Goal: Information Seeking & Learning: Learn about a topic

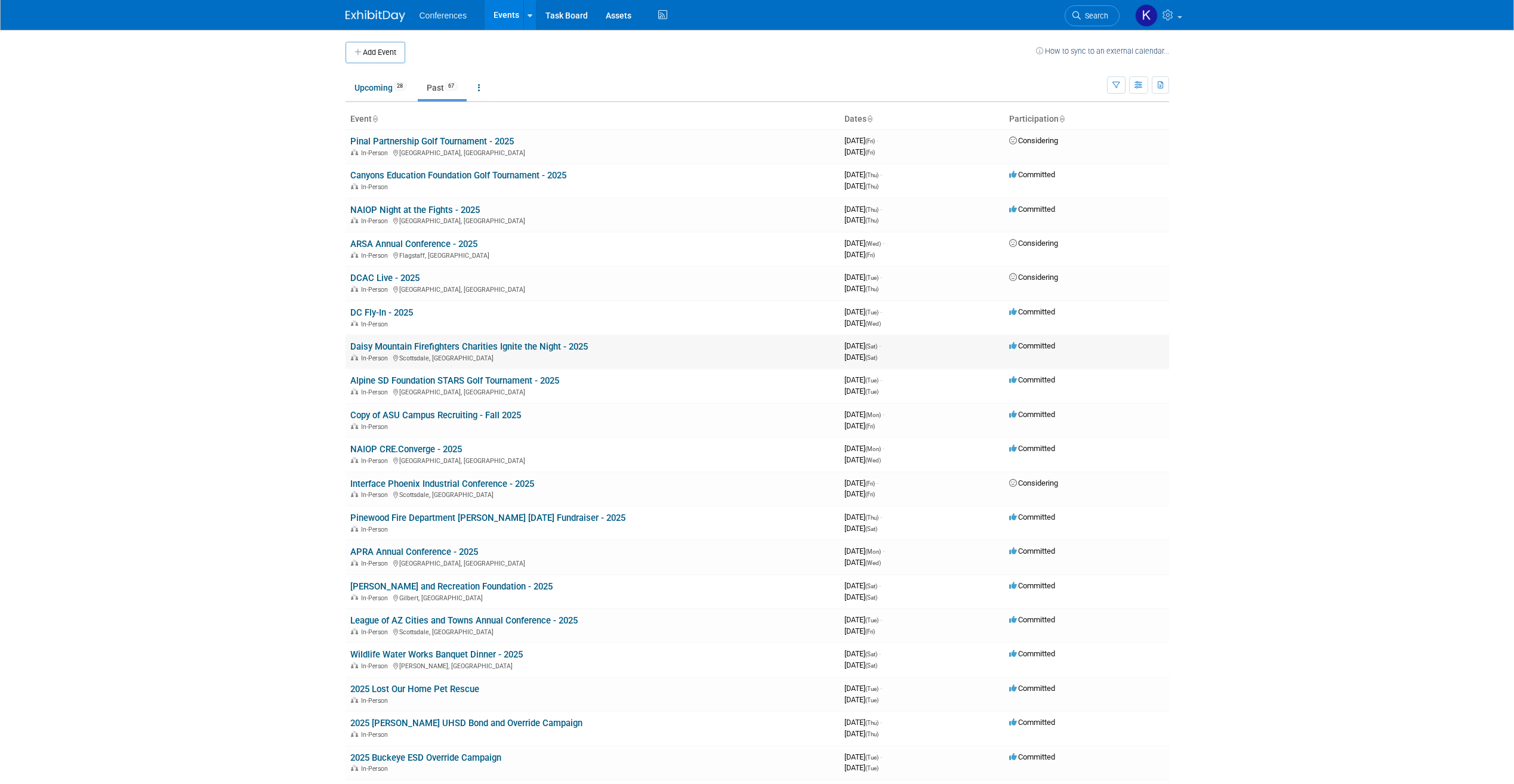
click at [501, 343] on link "Daisy Mountain Firefighters Charities Ignite the Night - 2025" at bounding box center [469, 346] width 238 height 11
click at [511, 345] on link "Daisy Mountain Firefighters Charities Ignite the Night - 2025" at bounding box center [469, 346] width 238 height 11
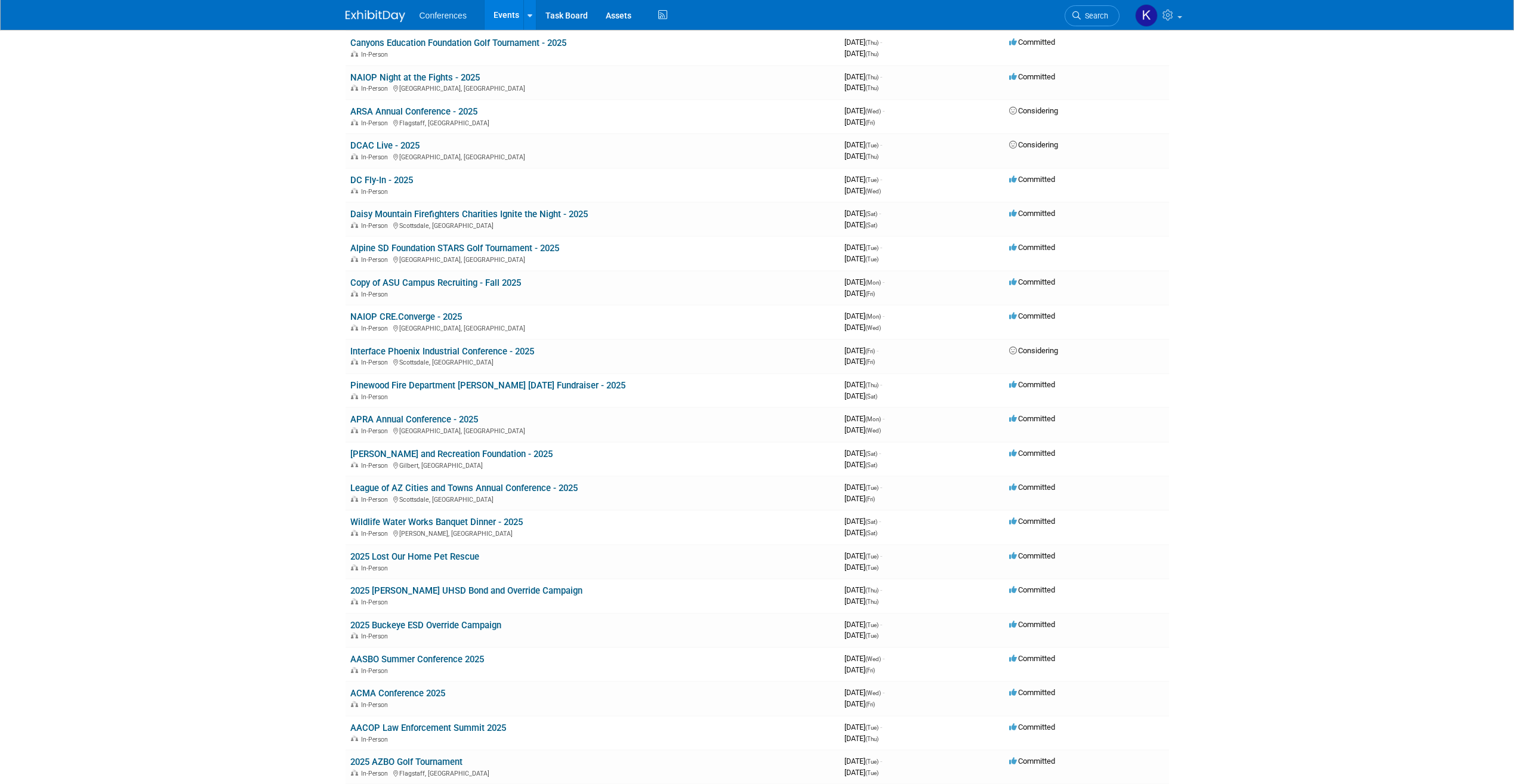
scroll to position [298, 0]
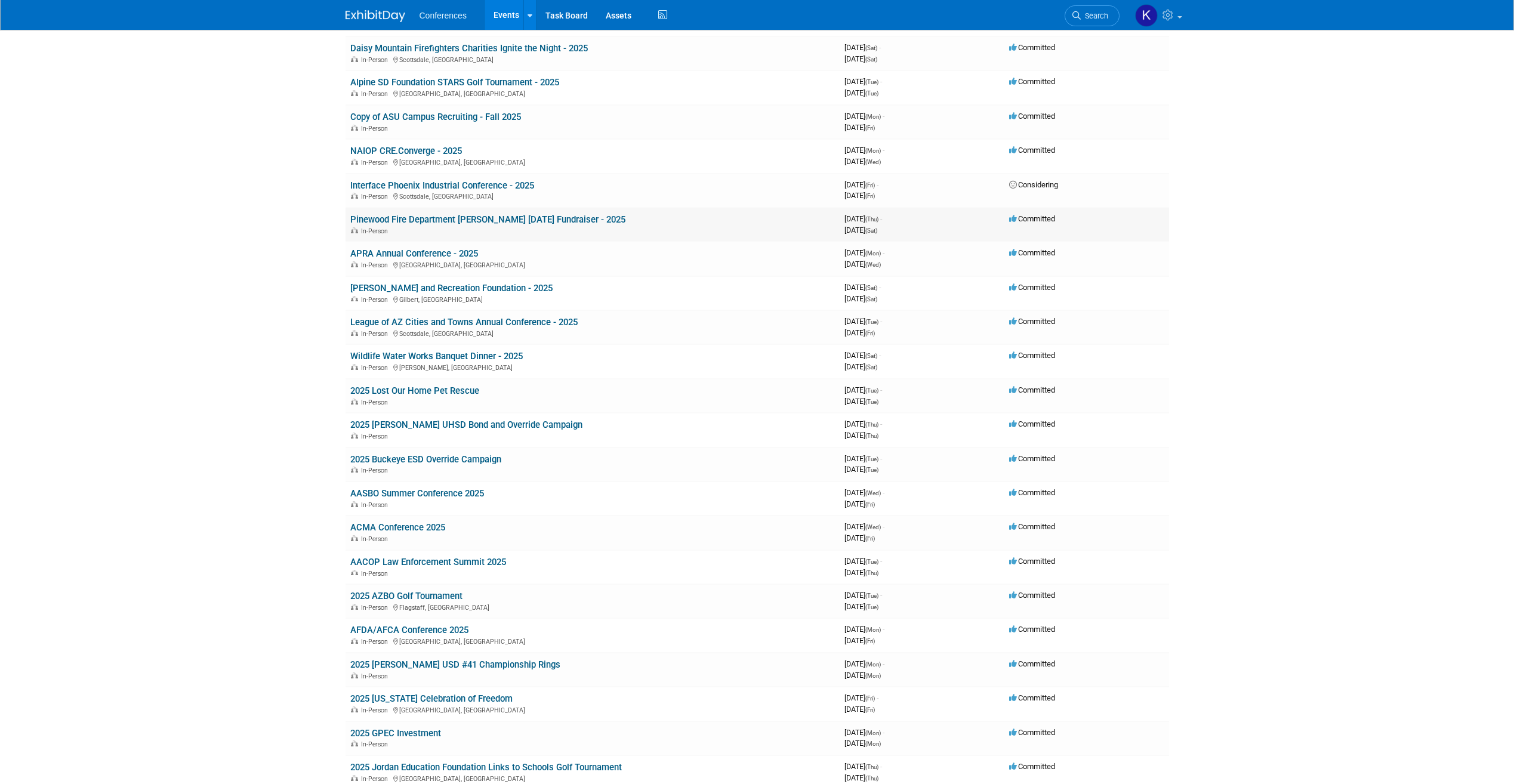
click at [520, 217] on link "Pinewood Fire Department [PERSON_NAME] [DATE] Fundraiser - 2025" at bounding box center [488, 219] width 275 height 11
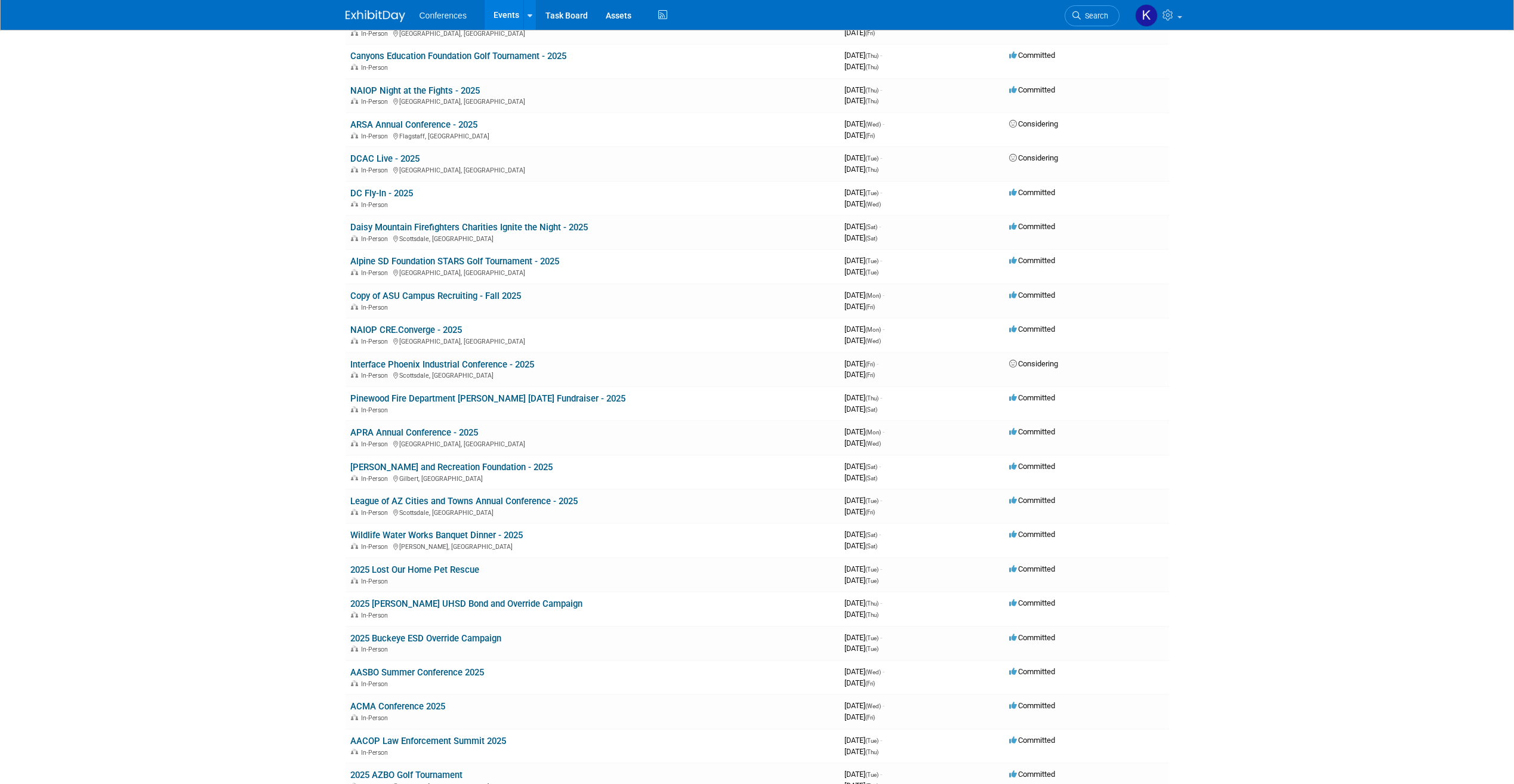
scroll to position [0, 0]
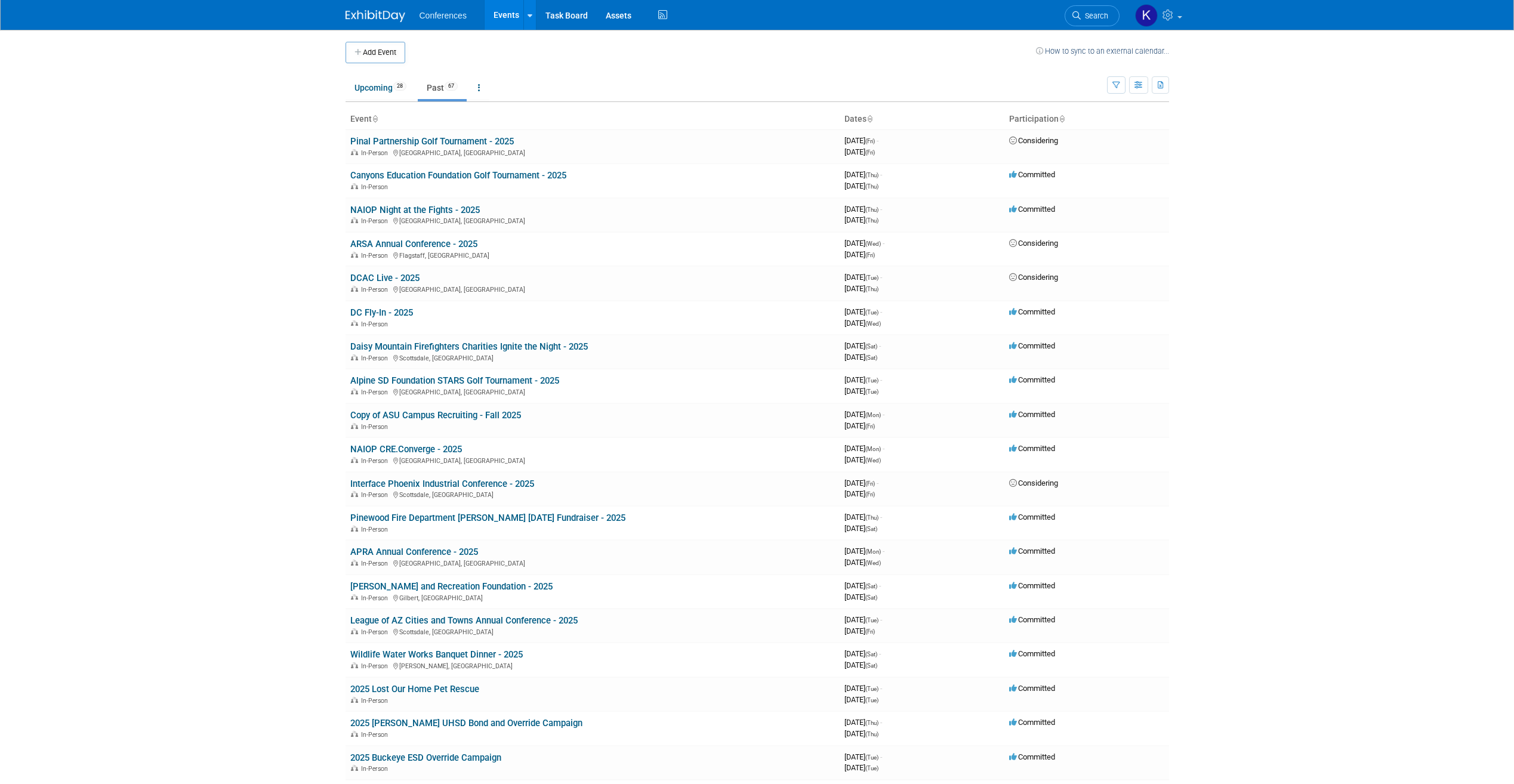
click at [375, 6] on link at bounding box center [382, 11] width 74 height 10
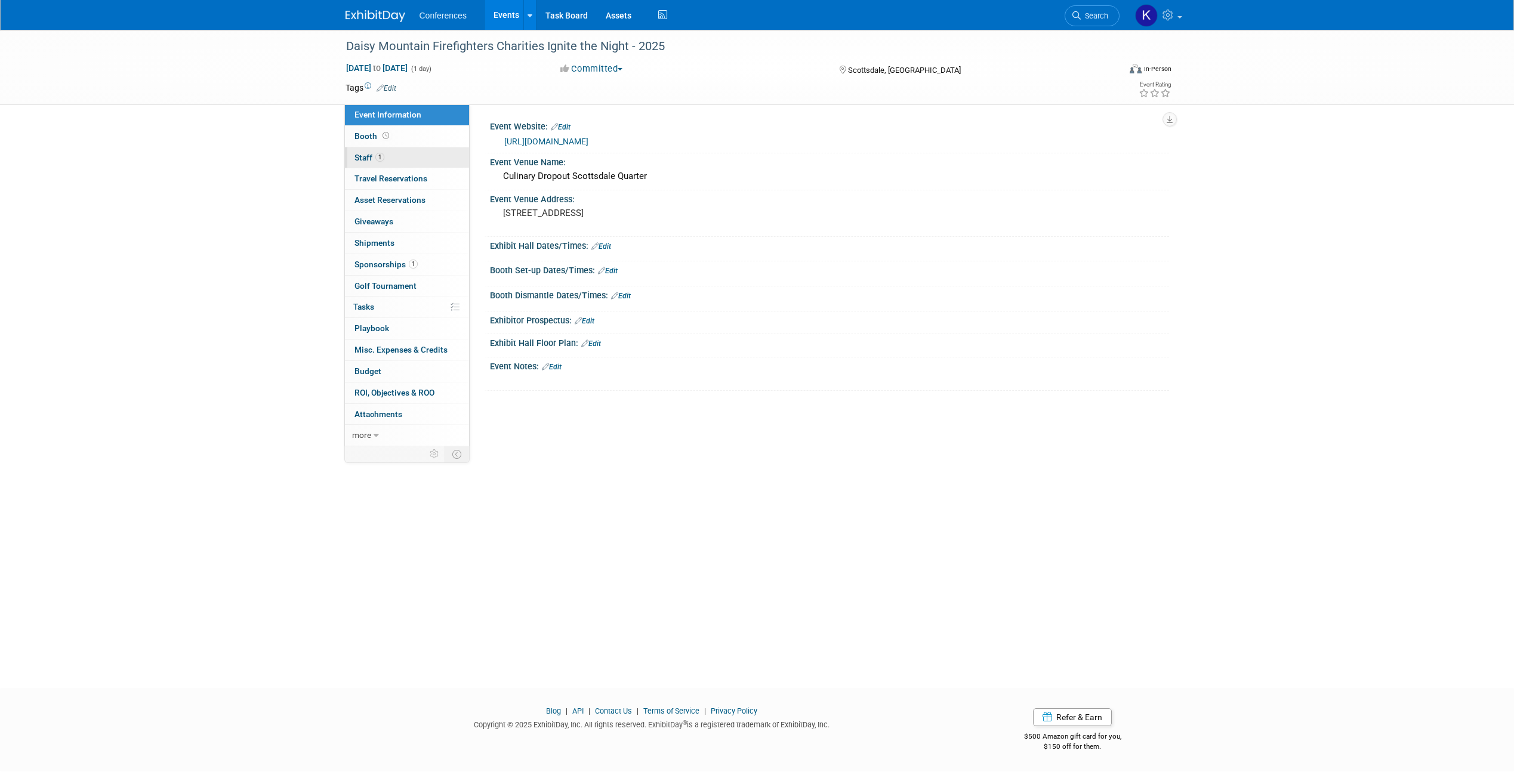
click at [367, 154] on span "Staff 1" at bounding box center [370, 158] width 30 height 10
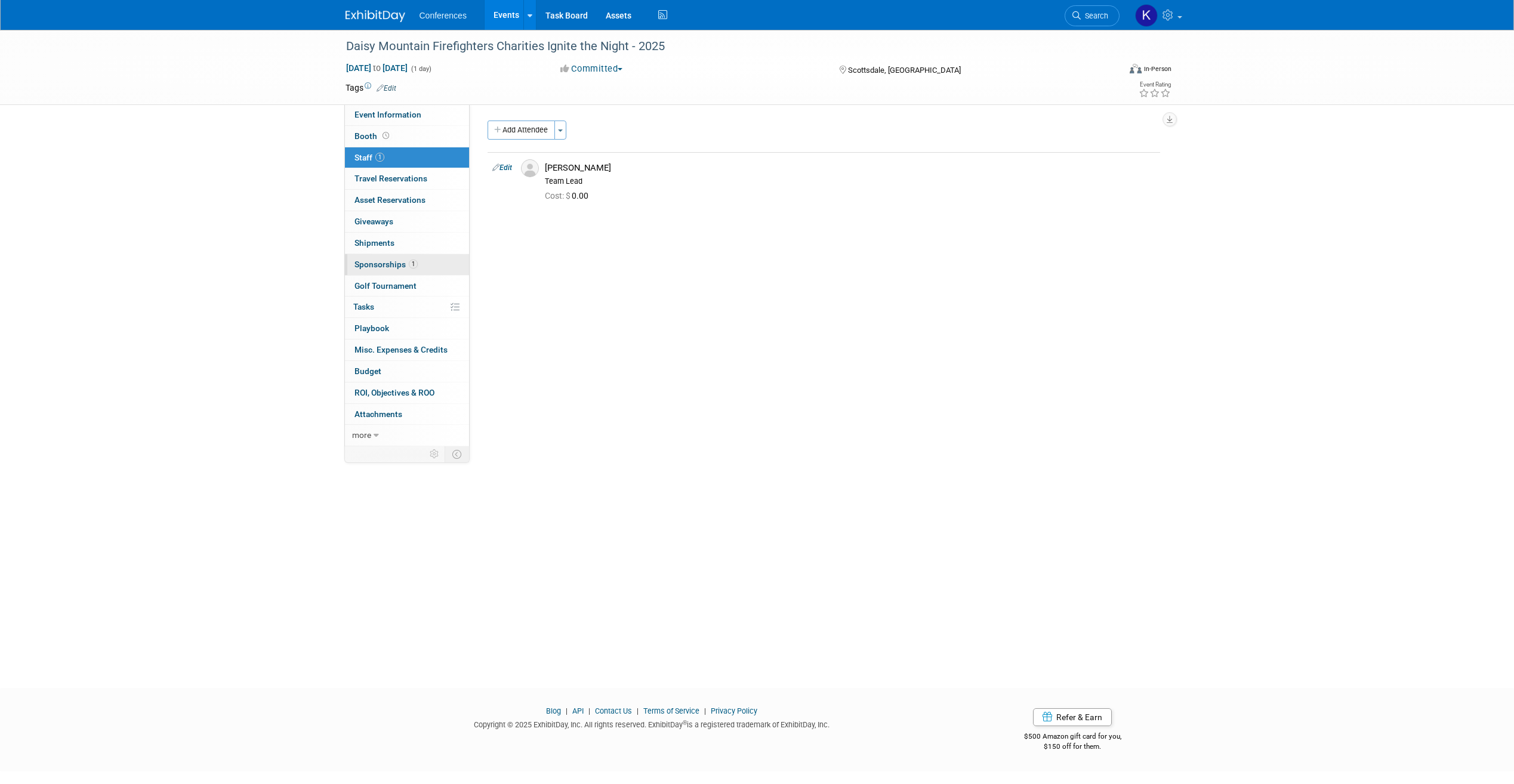
click at [393, 262] on span "Sponsorships 1" at bounding box center [386, 264] width 63 height 10
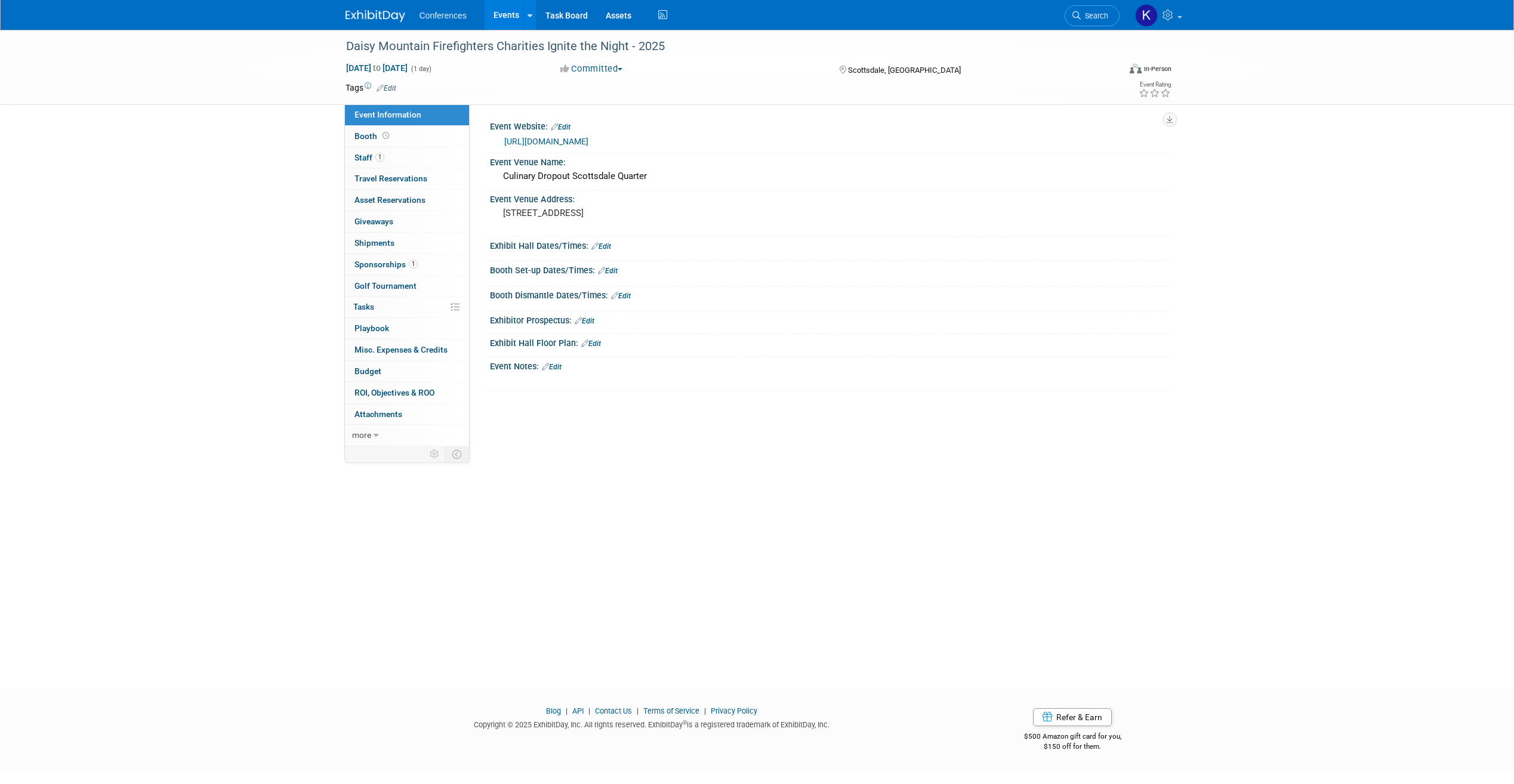
click at [391, 267] on span "Sponsorships 1" at bounding box center [386, 264] width 63 height 10
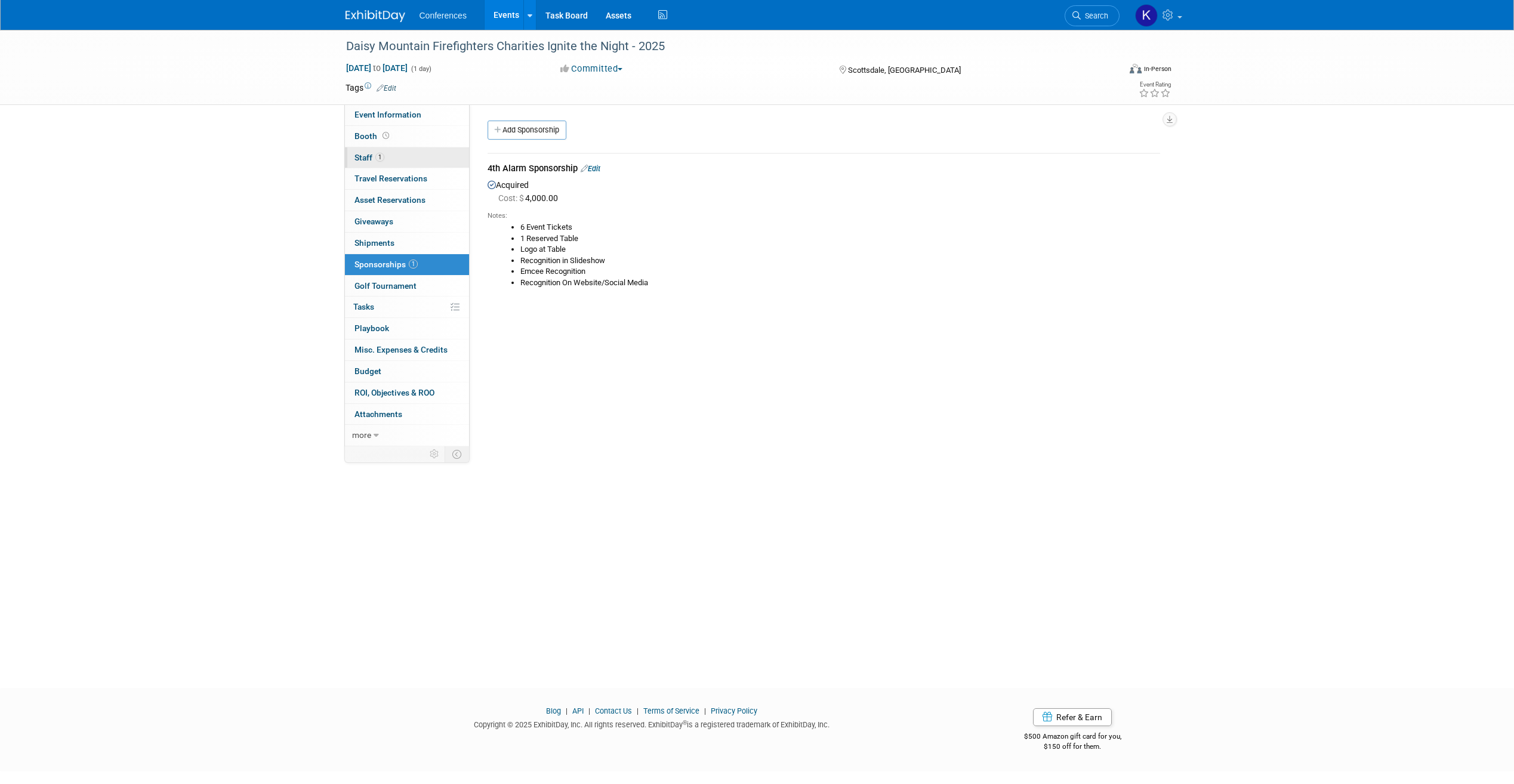
click at [367, 159] on span "Staff 1" at bounding box center [370, 158] width 30 height 10
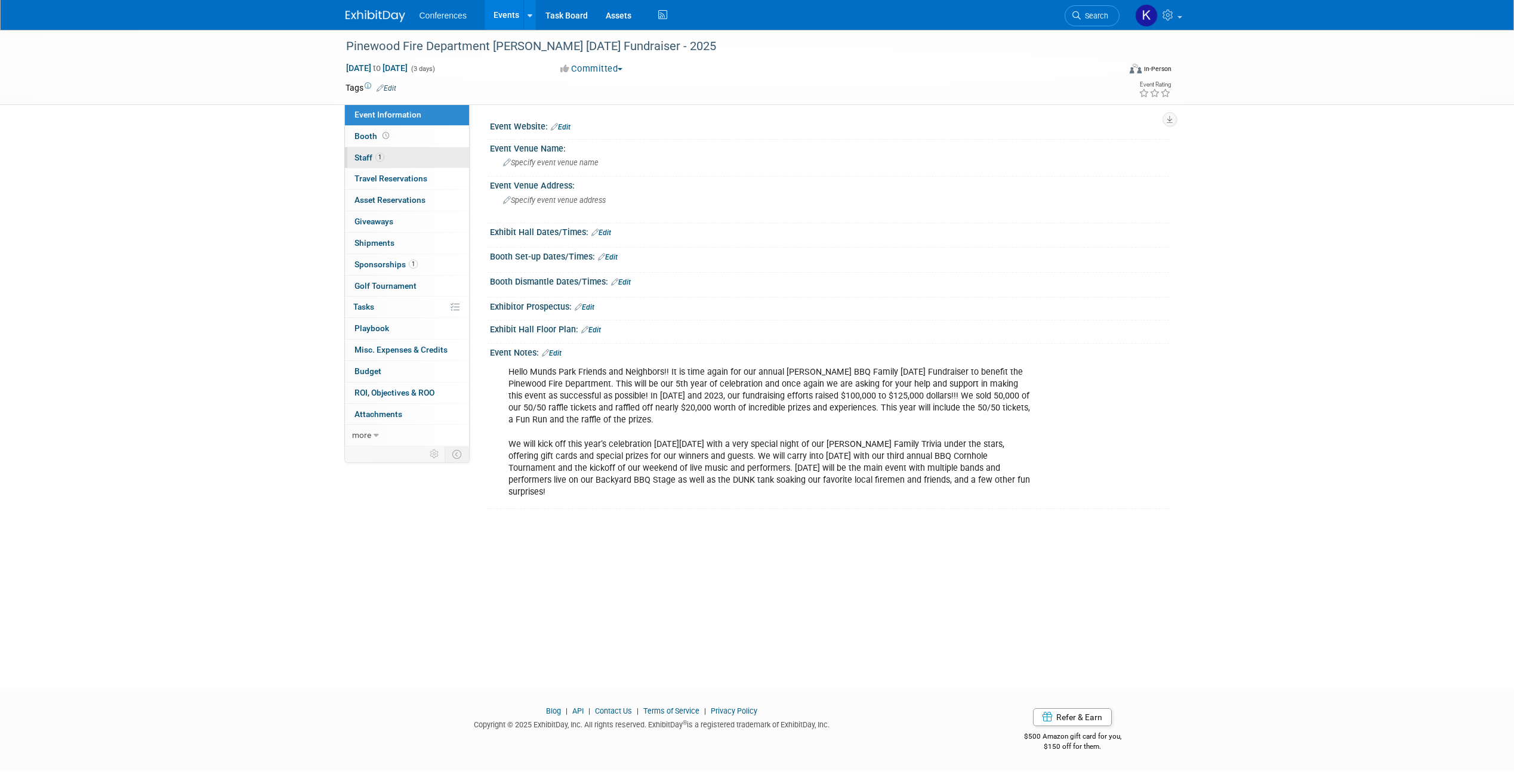
click at [365, 155] on span "Staff 1" at bounding box center [370, 158] width 30 height 10
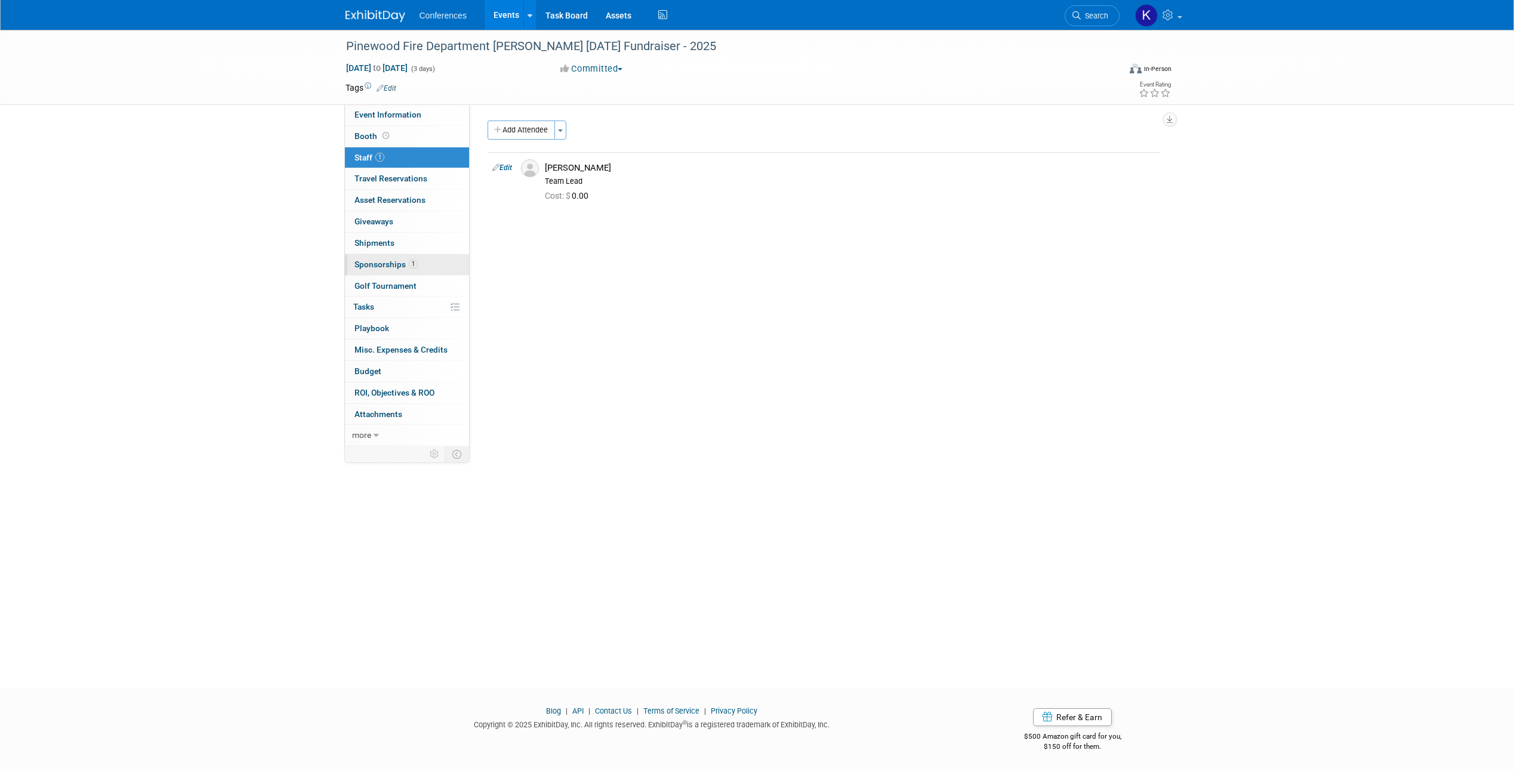
click at [382, 261] on span "Sponsorships 1" at bounding box center [386, 264] width 63 height 10
